Goal: Information Seeking & Learning: Learn about a topic

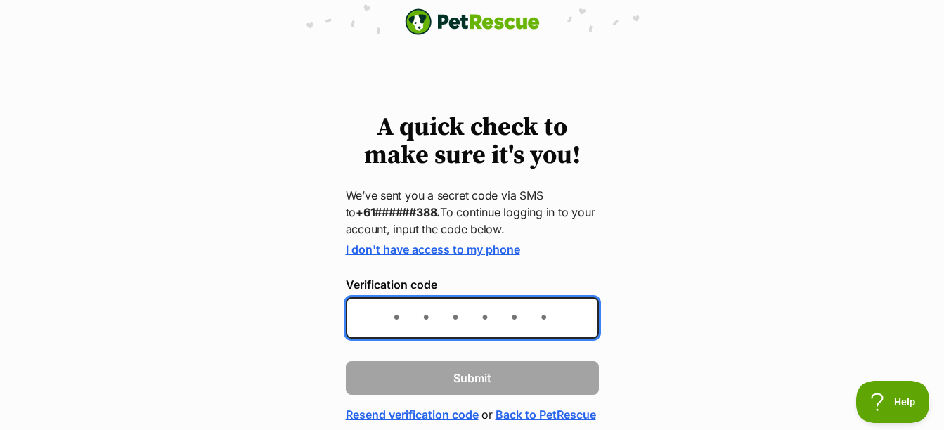
click at [446, 320] on input "Verification code" at bounding box center [472, 317] width 253 height 41
type input "617899"
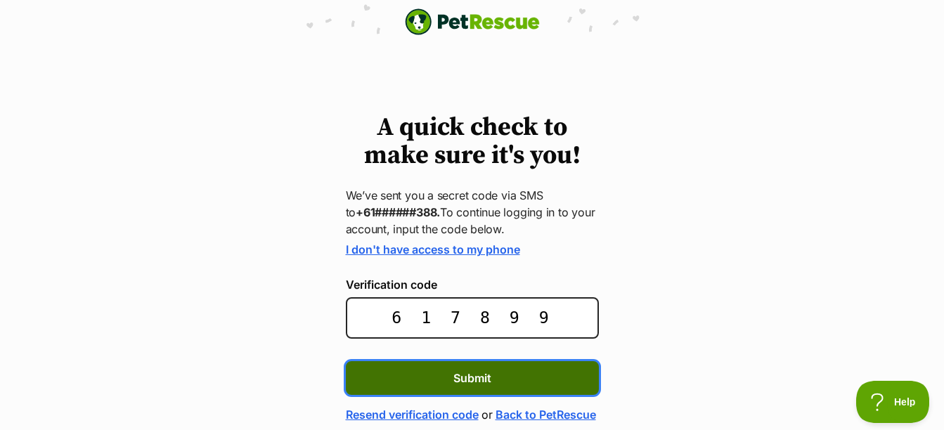
click at [497, 385] on button "Submit" at bounding box center [472, 378] width 253 height 34
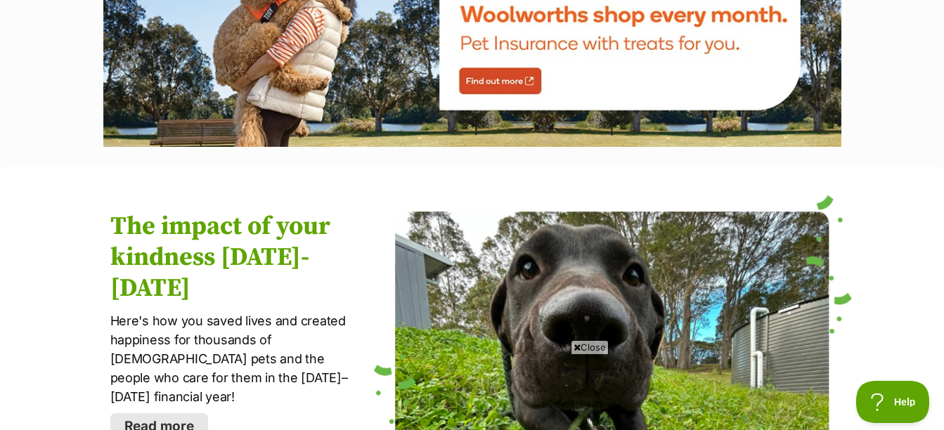
scroll to position [1335, 0]
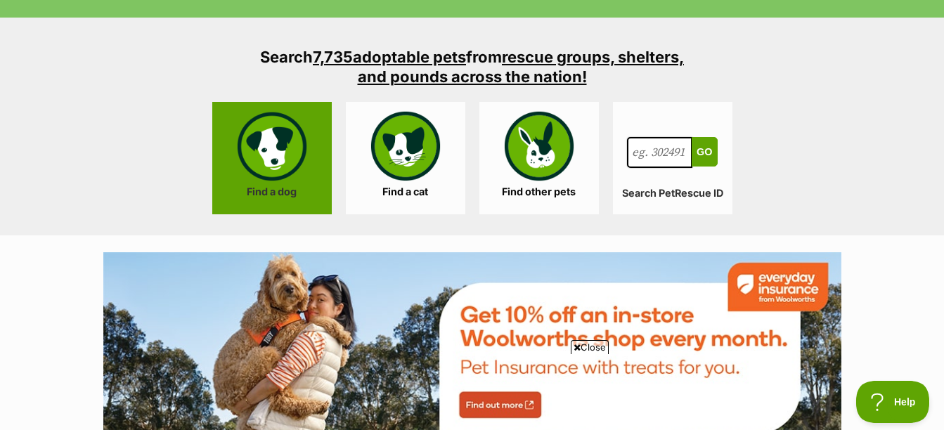
click at [285, 164] on link "Find a dog" at bounding box center [271, 158] width 119 height 112
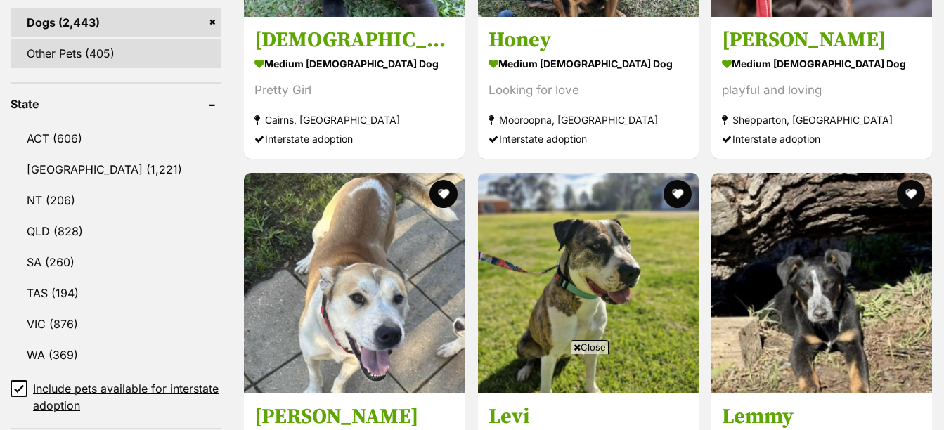
scroll to position [703, 0]
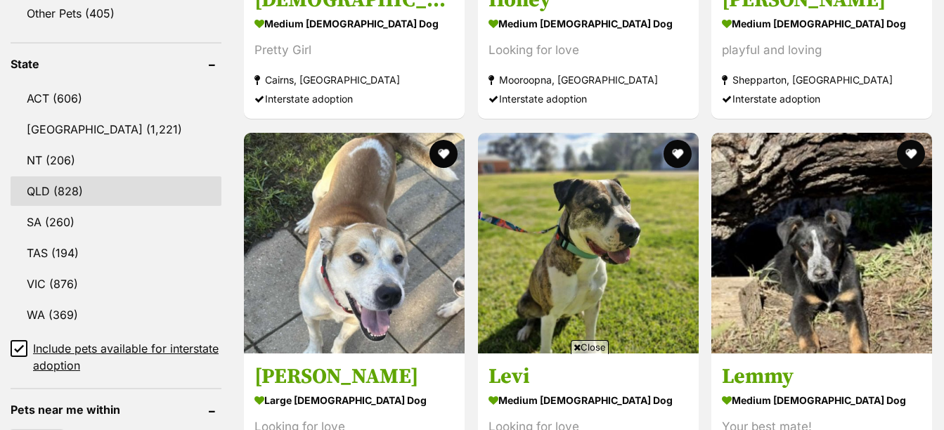
click at [63, 193] on link "QLD (828)" at bounding box center [116, 191] width 211 height 30
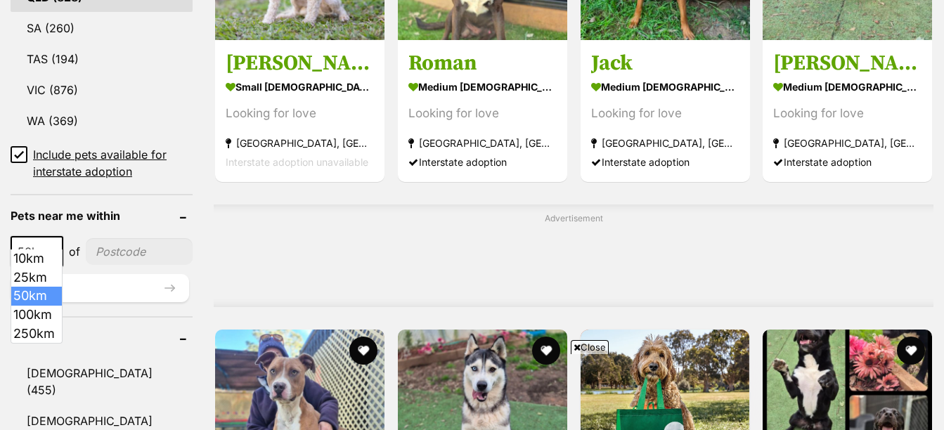
click at [56, 236] on span at bounding box center [55, 251] width 14 height 31
select select "250"
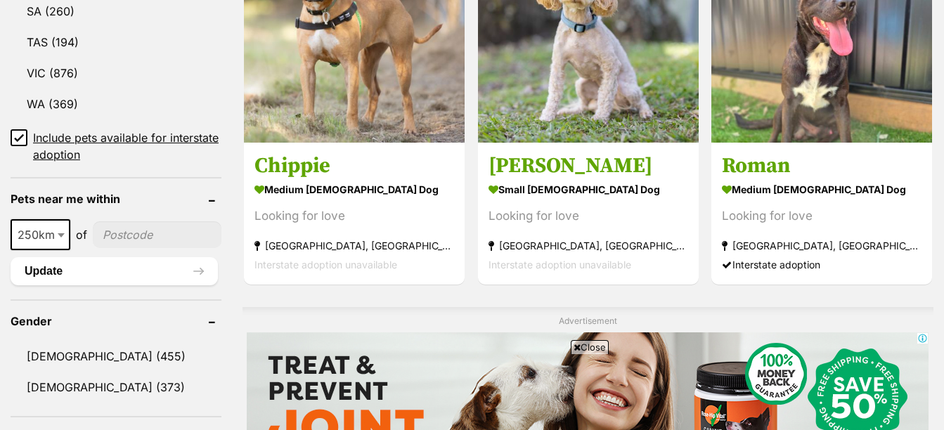
click at [137, 238] on input"] "postcode" at bounding box center [157, 234] width 129 height 27
type input"] "4817"
click at [159, 271] on button "Update" at bounding box center [114, 271] width 207 height 28
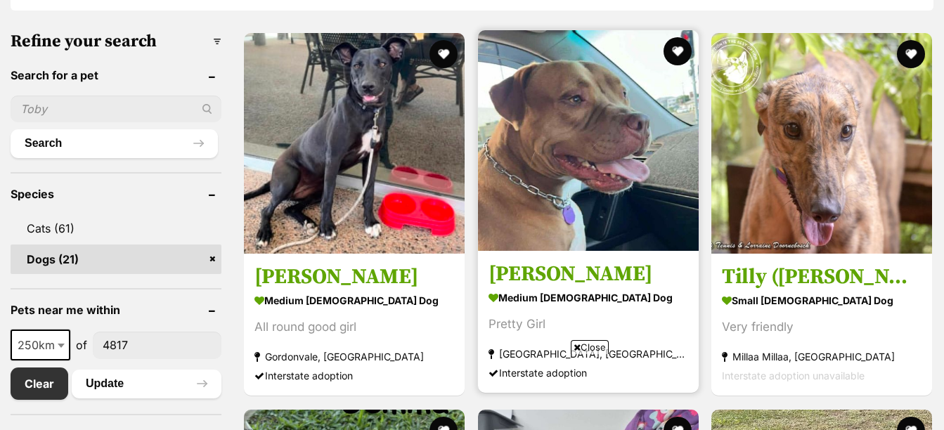
click at [551, 234] on img at bounding box center [588, 140] width 221 height 221
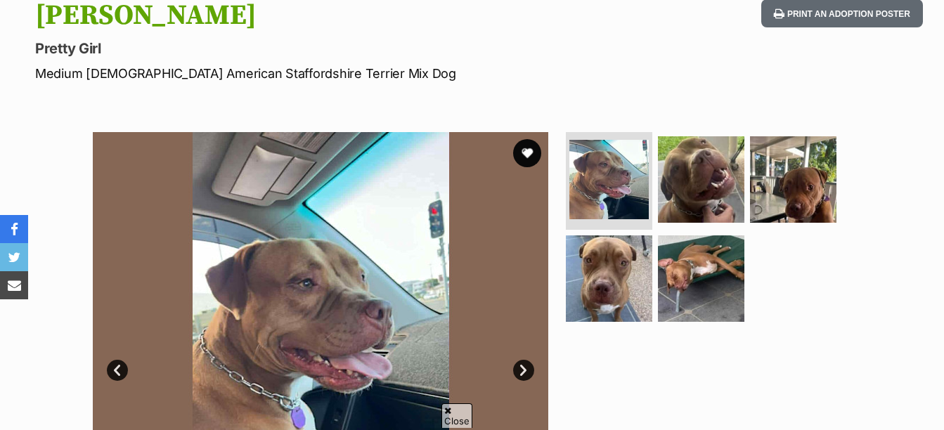
scroll to position [281, 0]
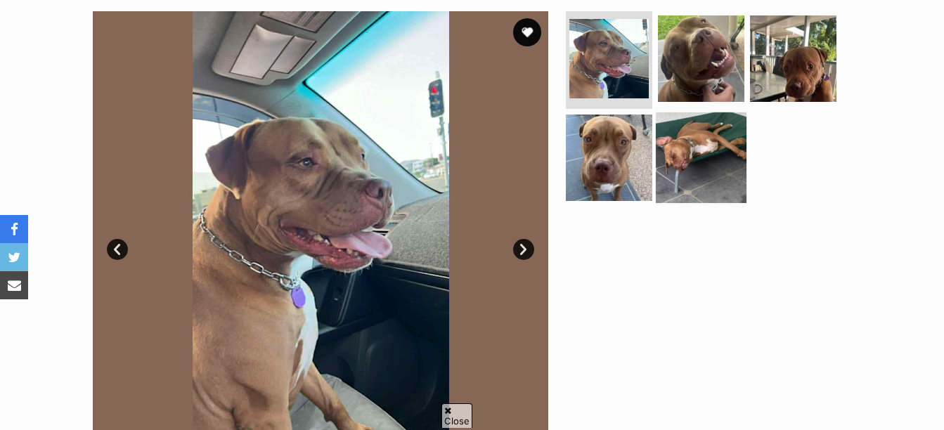
click at [696, 167] on img at bounding box center [701, 157] width 91 height 91
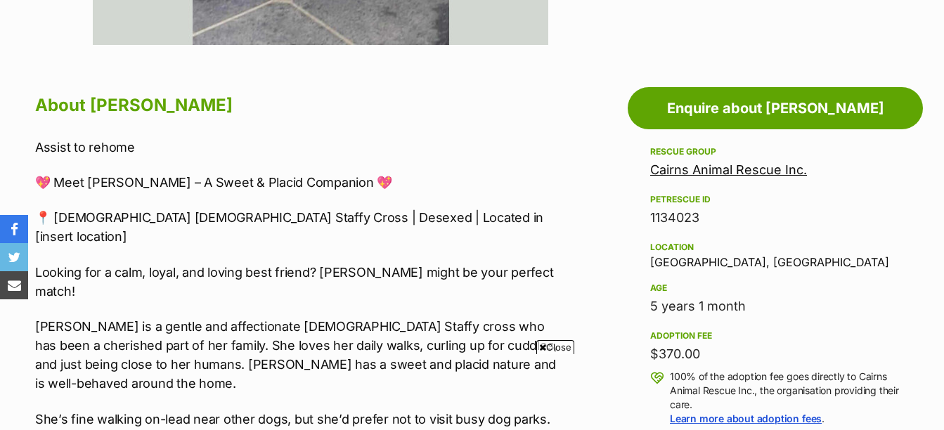
scroll to position [0, 0]
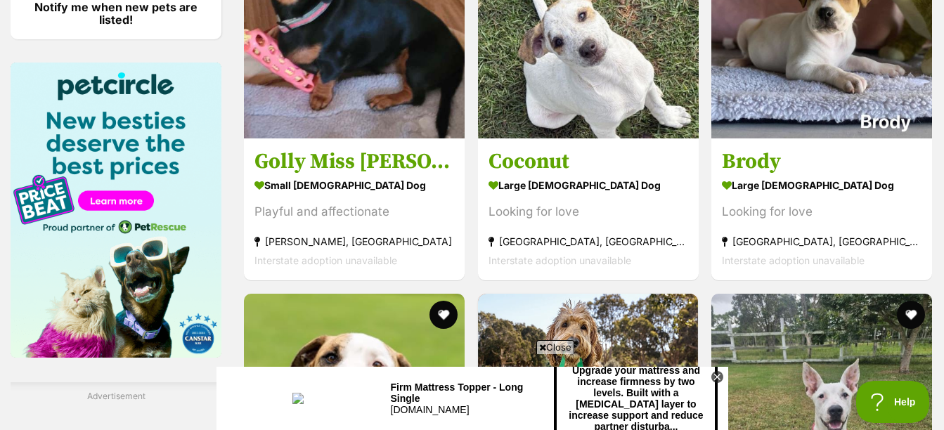
scroll to position [1417, 0]
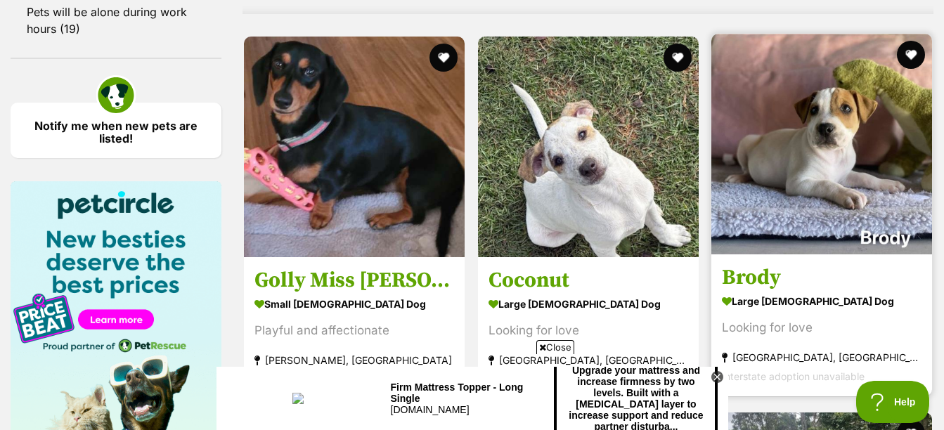
click at [835, 162] on img at bounding box center [821, 144] width 221 height 221
